Goal: Information Seeking & Learning: Learn about a topic

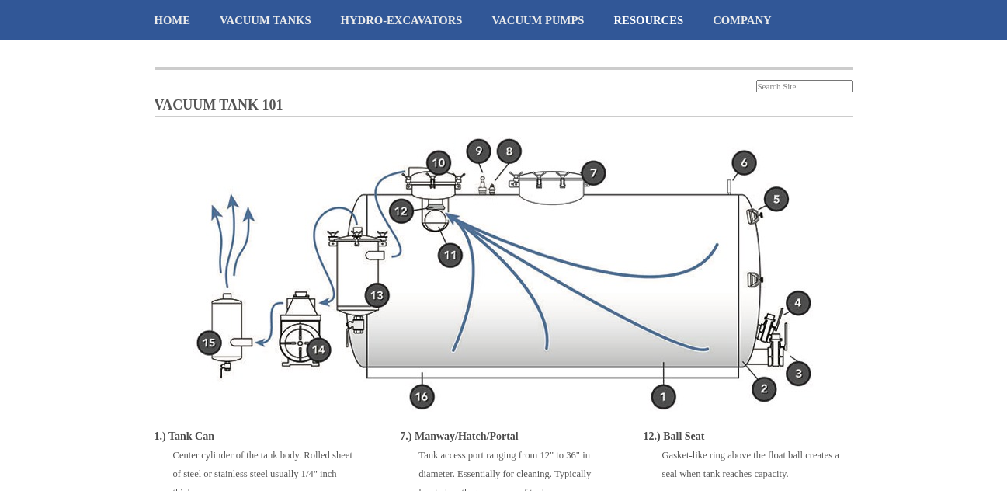
click at [550, 410] on img at bounding box center [503, 274] width 621 height 275
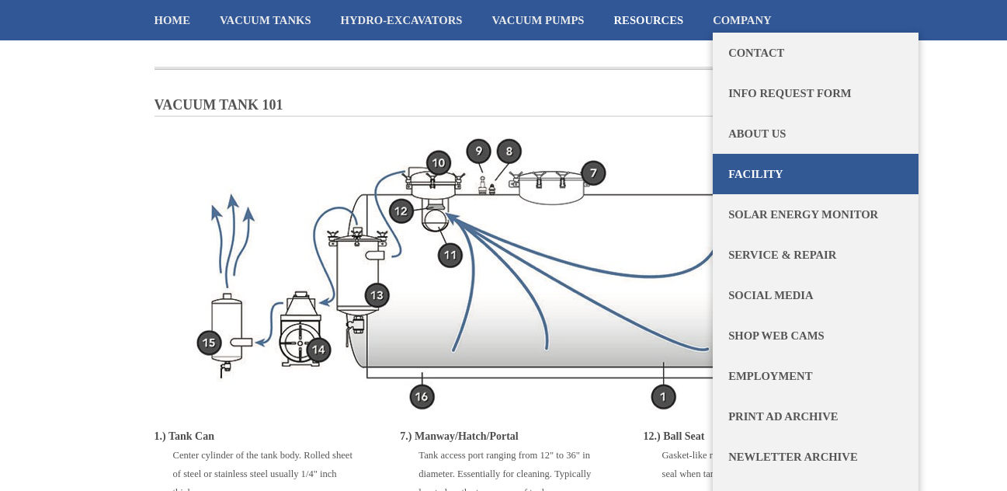
click at [779, 180] on img at bounding box center [503, 274] width 621 height 275
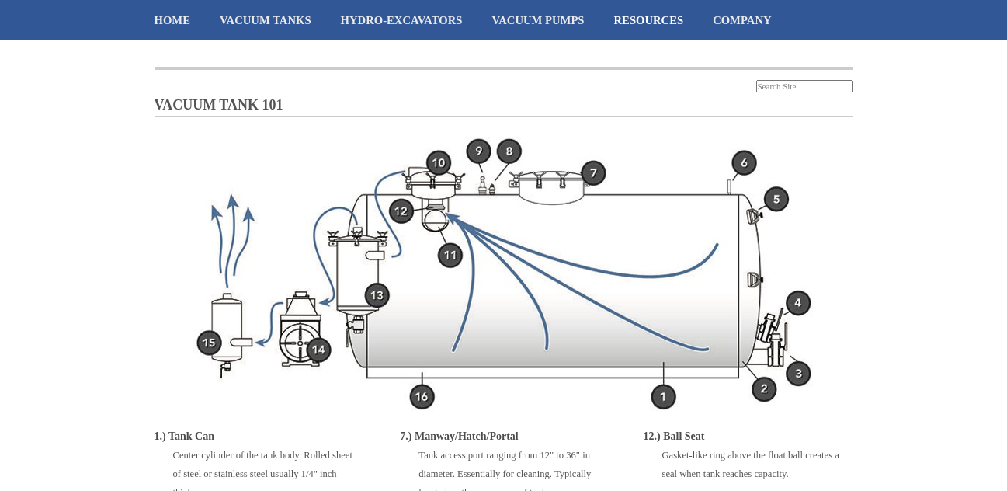
drag, startPoint x: 26, startPoint y: 319, endPoint x: 38, endPoint y: 323, distance: 12.3
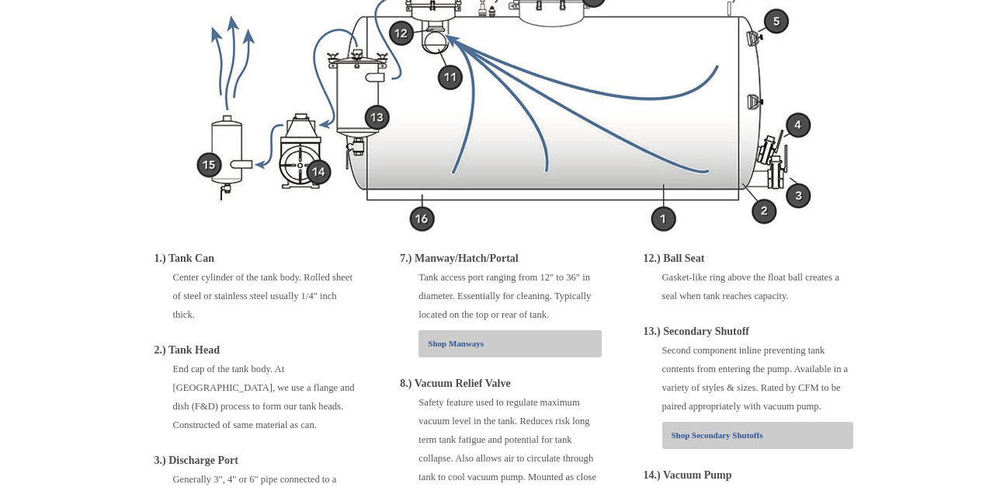
scroll to position [388, 0]
